Goal: Find specific page/section: Find specific page/section

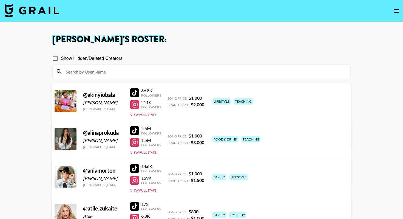
click at [41, 13] on img at bounding box center [31, 10] width 55 height 13
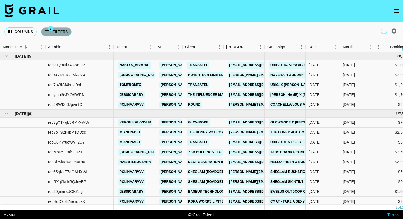
click at [65, 31] on button "2 Filters" at bounding box center [56, 31] width 30 height 9
select select "status"
select select "isNotAnyOf"
select select "status"
select select "approved"
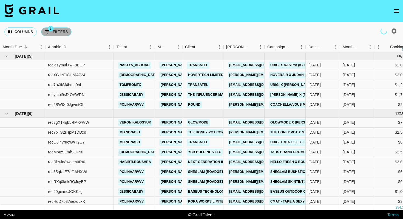
select select "bookerId"
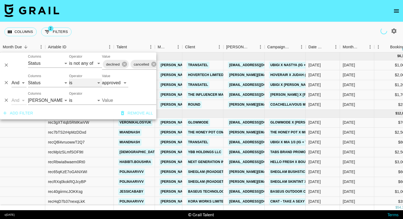
click at [88, 83] on select "is is not is any of is not any of" at bounding box center [85, 82] width 33 height 9
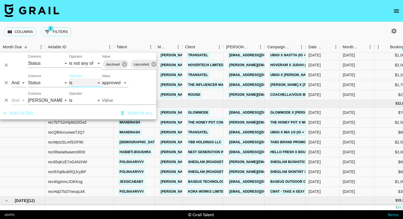
scroll to position [26, 0]
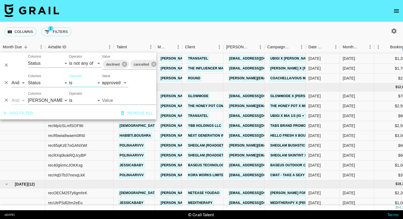
click at [171, 31] on div "Columns 2 Filters + Booking" at bounding box center [201, 32] width 403 height 20
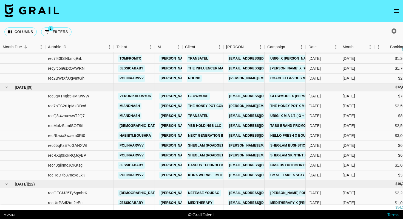
click at [395, 31] on icon "button" at bounding box center [393, 30] width 5 height 5
select select "[DATE]"
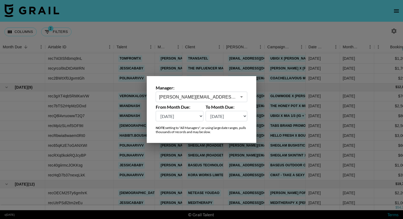
click at [159, 36] on div at bounding box center [201, 109] width 403 height 219
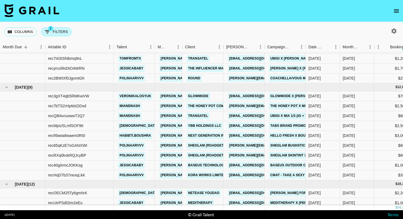
click at [61, 35] on button "2 Filters" at bounding box center [56, 31] width 30 height 9
select select "status"
select select "isNotAnyOf"
select select "status"
select select "approved"
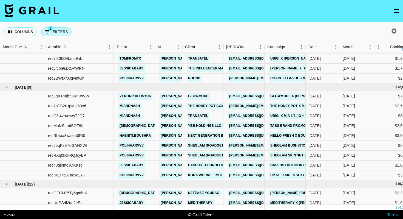
select select "bookerId"
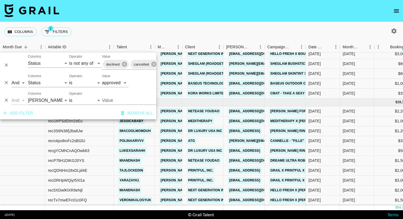
scroll to position [140, 0]
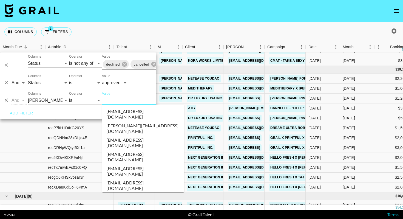
click at [114, 98] on input "Value" at bounding box center [139, 100] width 74 height 8
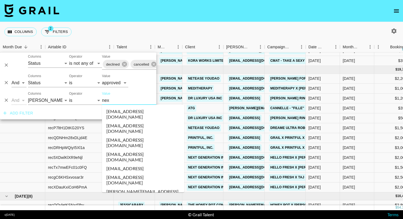
type input "next"
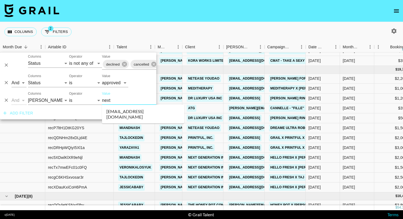
click at [131, 110] on li "[EMAIL_ADDRESS][DOMAIN_NAME]" at bounding box center [143, 114] width 82 height 14
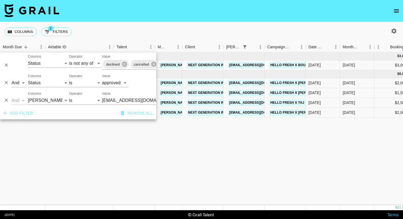
click at [188, 36] on div "Columns 3 Filters + Booking" at bounding box center [201, 32] width 403 height 20
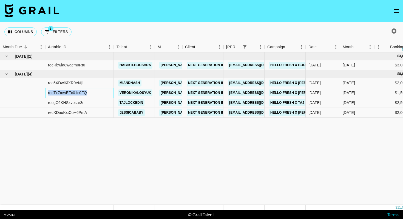
drag, startPoint x: 91, startPoint y: 91, endPoint x: 44, endPoint y: 91, distance: 46.6
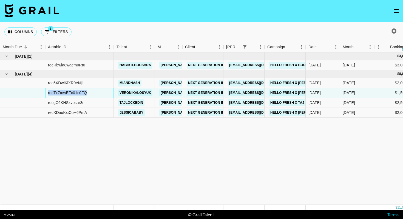
copy div "recTx7mwEFc01c0FQ"
drag, startPoint x: 52, startPoint y: 114, endPoint x: 46, endPoint y: 114, distance: 6.0
click at [46, 114] on div "recXDauKxiCoH6PmA" at bounding box center [79, 113] width 68 height 10
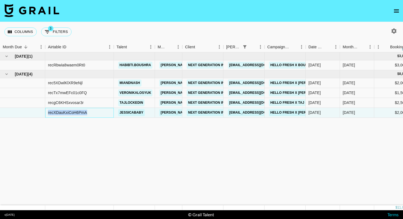
copy div "recXDauKxiCoH6PmA"
click at [99, 112] on div "recXDauKxiCoH6PmA" at bounding box center [79, 113] width 68 height 10
drag, startPoint x: 97, startPoint y: 113, endPoint x: 47, endPoint y: 113, distance: 50.4
click at [47, 113] on div "recXDauKxiCoH6PmA" at bounding box center [79, 113] width 68 height 10
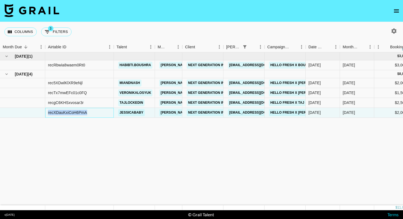
copy div "recXDauKxiCoH6PmA"
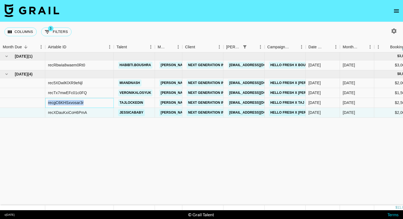
drag, startPoint x: 100, startPoint y: 101, endPoint x: 46, endPoint y: 101, distance: 54.2
click at [46, 101] on div "recgC6KHSxvosar3r" at bounding box center [79, 103] width 68 height 10
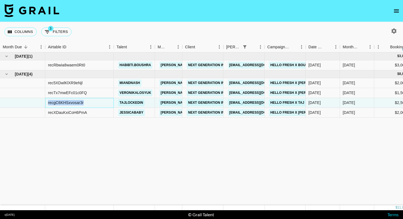
copy div "recgC6KHSxvosar3r"
drag, startPoint x: 95, startPoint y: 82, endPoint x: 47, endPoint y: 82, distance: 47.4
click at [47, 82] on div "rec5XDwlKlXR9eNjl" at bounding box center [79, 83] width 68 height 10
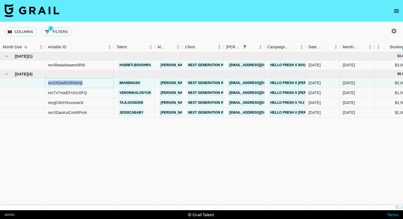
copy div "rec5XDwlKlXR9eNjl"
drag, startPoint x: 97, startPoint y: 94, endPoint x: 47, endPoint y: 93, distance: 50.9
click at [47, 93] on div "recTx7mwEFc01c0FQ" at bounding box center [79, 93] width 68 height 10
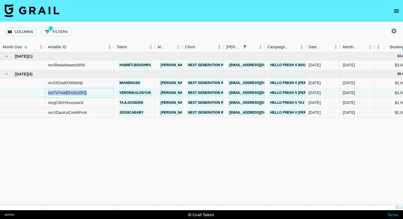
copy div "recTx7mwEFc01c0FQ"
drag, startPoint x: 89, startPoint y: 65, endPoint x: 45, endPoint y: 65, distance: 43.8
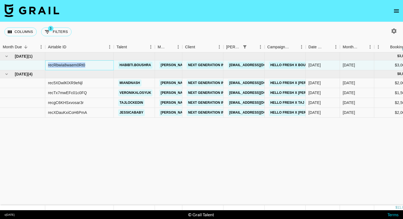
copy div "recRbwia8waem0Rt0"
